Goal: Information Seeking & Learning: Learn about a topic

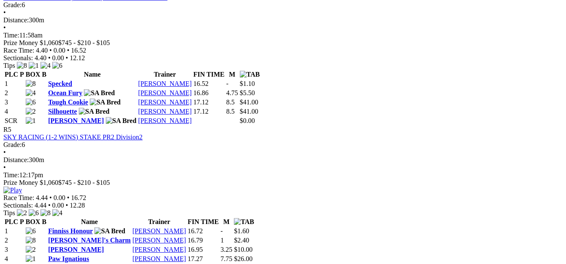
scroll to position [800, 0]
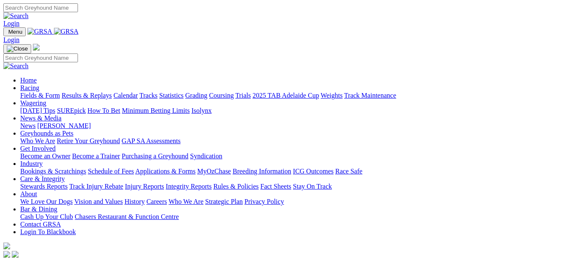
scroll to position [379, 0]
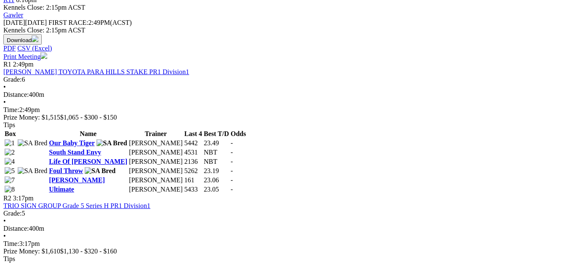
scroll to position [379, 0]
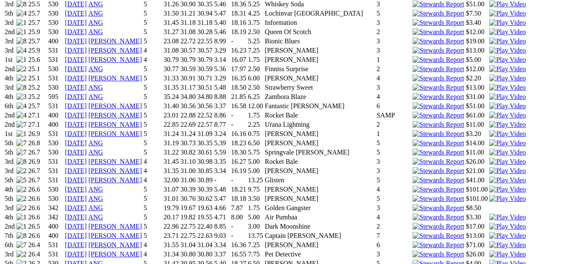
scroll to position [1264, 0]
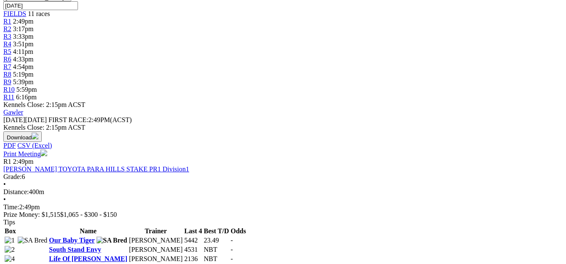
scroll to position [169, 0]
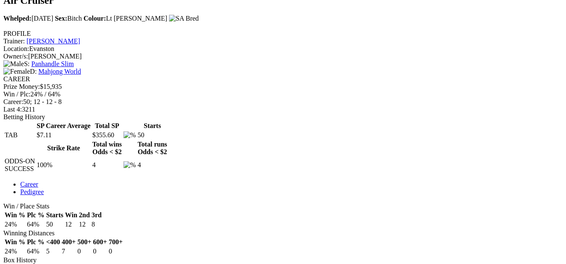
scroll to position [295, 0]
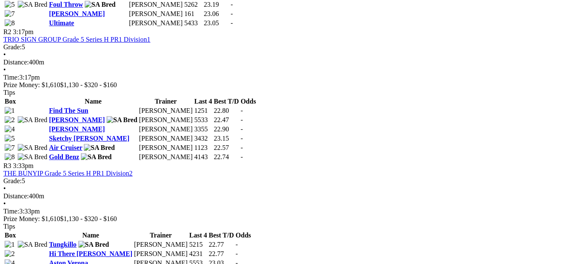
scroll to position [548, 0]
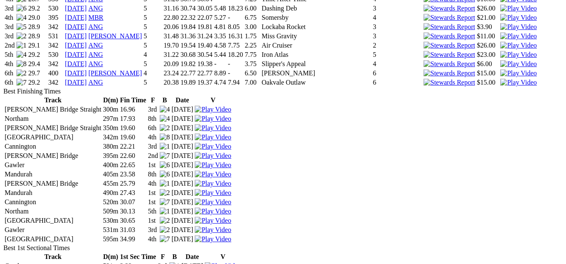
scroll to position [1517, 0]
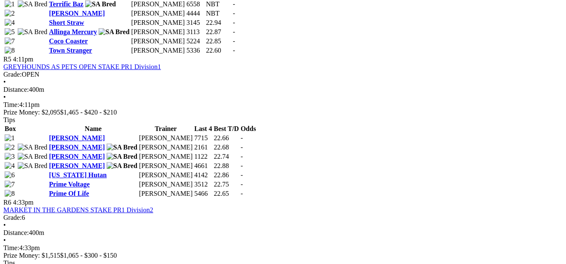
scroll to position [927, 0]
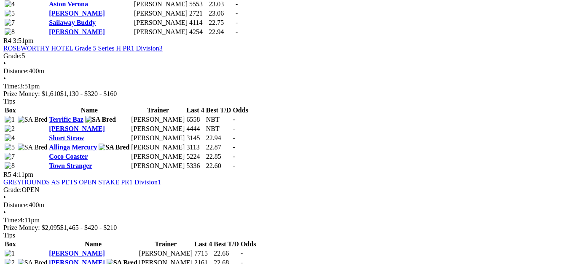
scroll to position [800, 0]
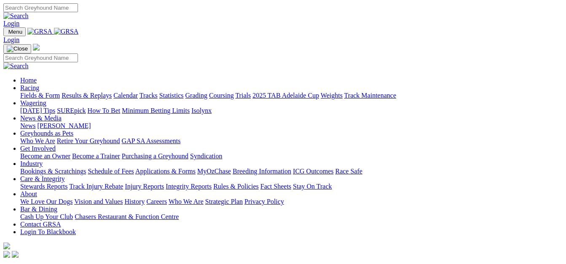
scroll to position [379, 0]
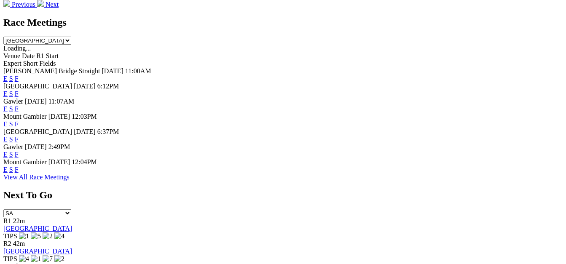
click at [19, 105] on link "F" at bounding box center [17, 108] width 4 height 7
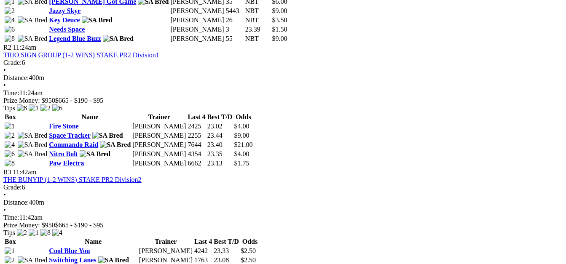
scroll to position [506, 0]
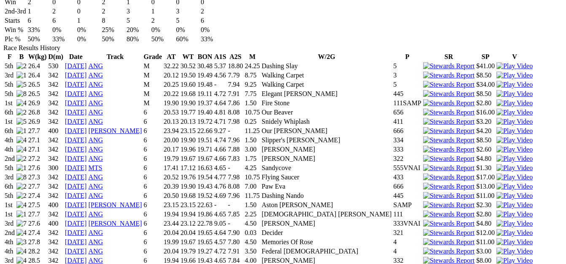
scroll to position [632, 0]
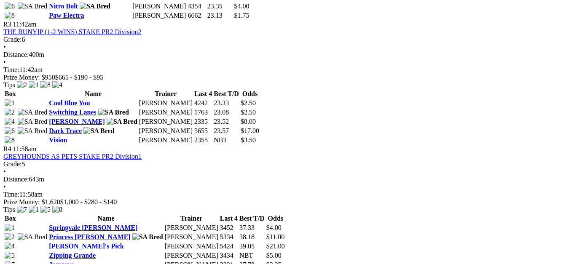
scroll to position [632, 0]
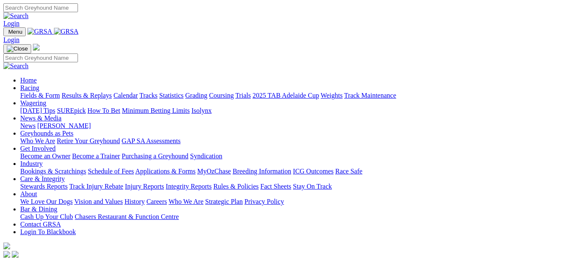
scroll to position [295, 0]
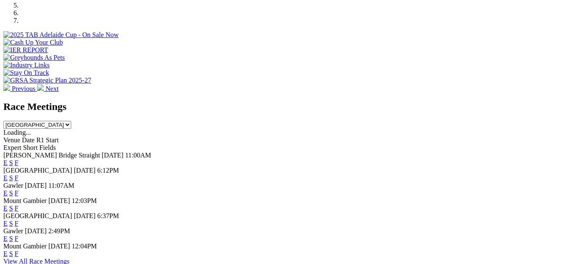
click at [19, 174] on link "F" at bounding box center [17, 177] width 4 height 7
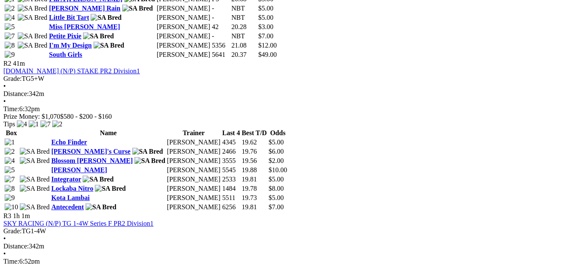
scroll to position [590, 0]
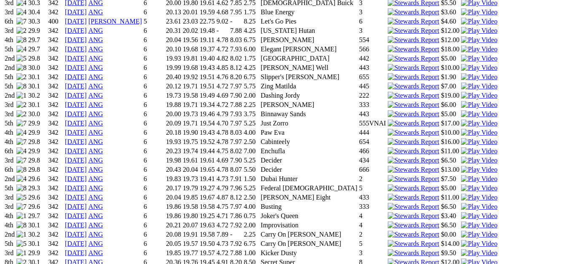
scroll to position [1011, 0]
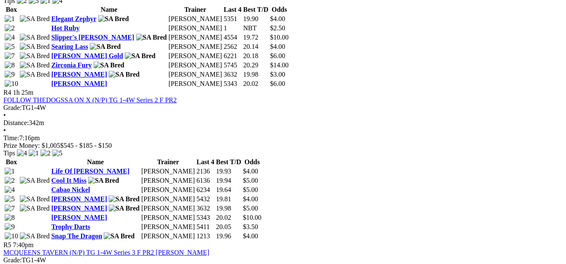
scroll to position [800, 0]
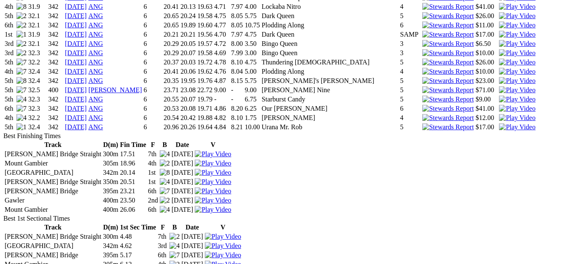
scroll to position [1601, 0]
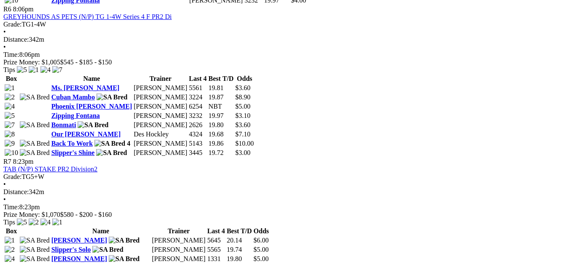
scroll to position [969, 0]
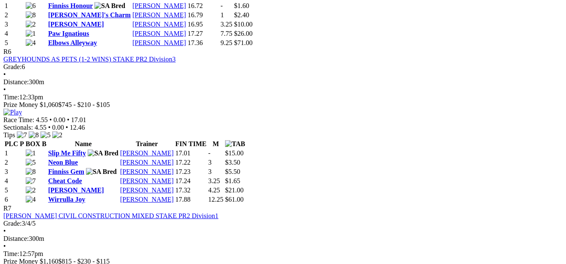
scroll to position [1180, 0]
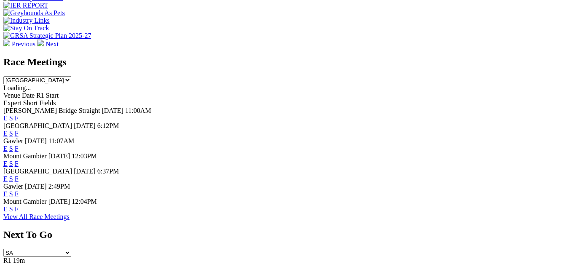
scroll to position [379, 0]
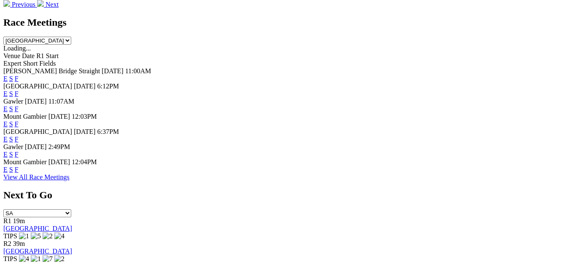
click at [19, 136] on link "F" at bounding box center [17, 139] width 4 height 7
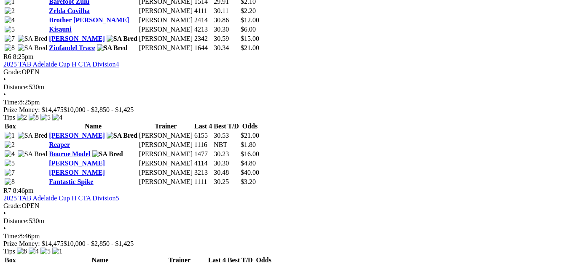
scroll to position [927, 0]
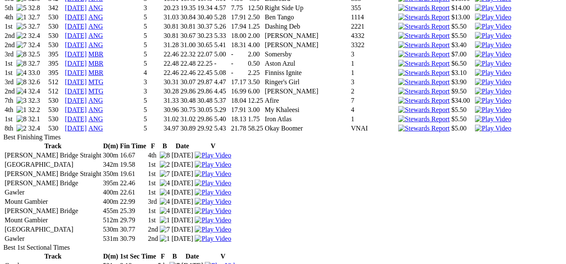
scroll to position [1559, 0]
